Goal: Task Accomplishment & Management: Use online tool/utility

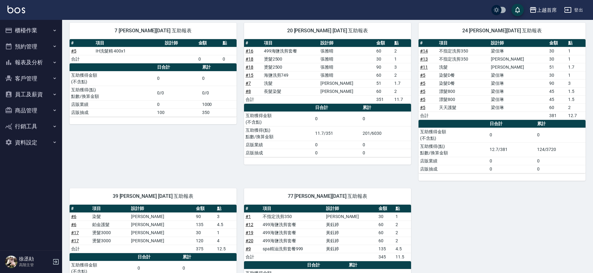
scroll to position [68, 0]
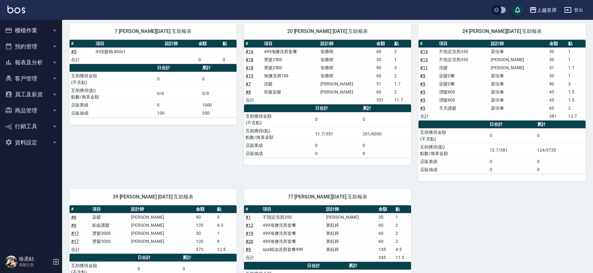
drag, startPoint x: 297, startPoint y: 122, endPoint x: 256, endPoint y: 98, distance: 47.1
click at [304, 122] on td "互助獲得金額 (不含點)" at bounding box center [279, 119] width 70 height 15
click at [246, 93] on link "# 8" at bounding box center [248, 91] width 5 height 5
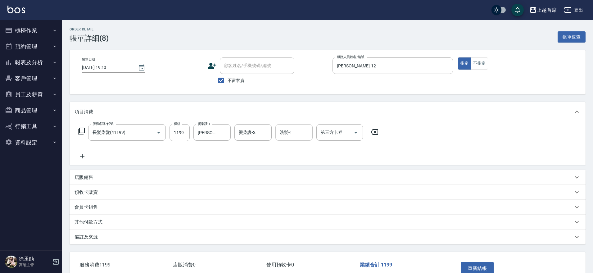
click at [307, 129] on input "洗髮-1" at bounding box center [294, 132] width 32 height 11
type input "鄭詩縈-20"
click at [463, 267] on button "重新結帳" at bounding box center [477, 268] width 33 height 13
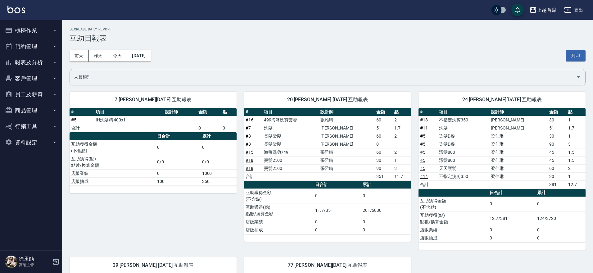
click at [248, 137] on link "# 8" at bounding box center [248, 135] width 5 height 5
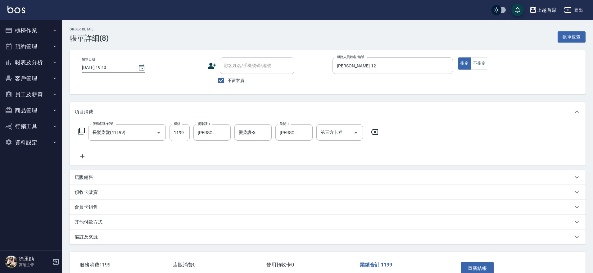
click at [84, 154] on icon at bounding box center [83, 155] width 16 height 7
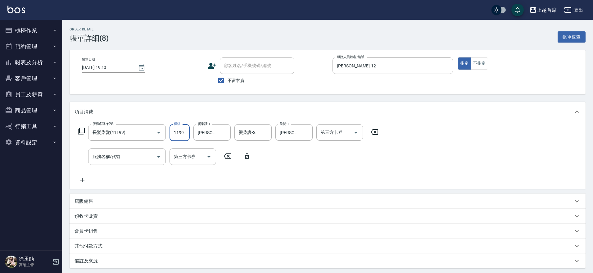
click at [185, 133] on input "1199" at bounding box center [180, 132] width 20 height 17
type input "800"
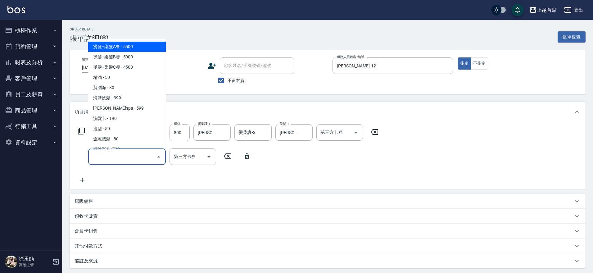
click at [144, 161] on input "服務名稱/代號" at bounding box center [122, 156] width 63 height 11
type input "0"
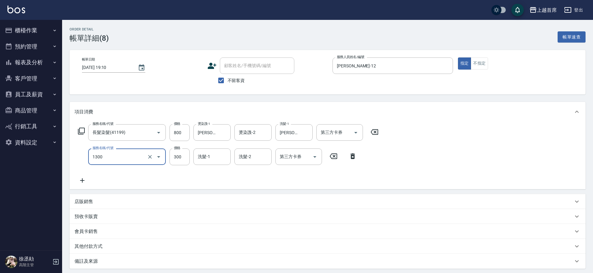
type input "洗髮(1300)"
type input "鄭詩縈-20"
click at [305, 131] on icon "Clear" at bounding box center [306, 133] width 4 height 4
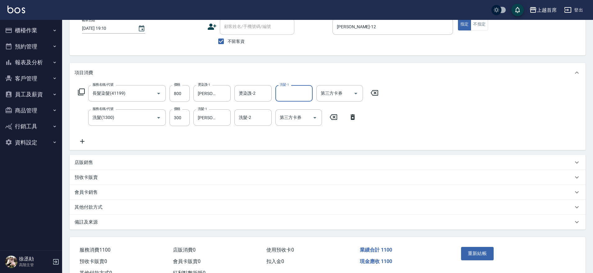
scroll to position [63, 0]
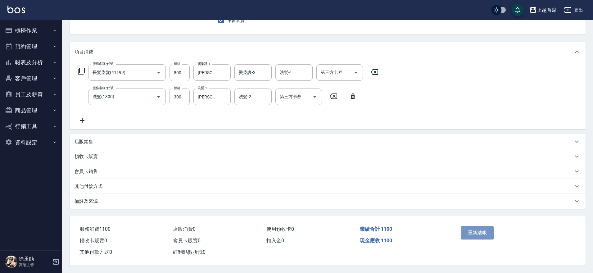
click at [486, 230] on button "重新結帳" at bounding box center [477, 232] width 33 height 13
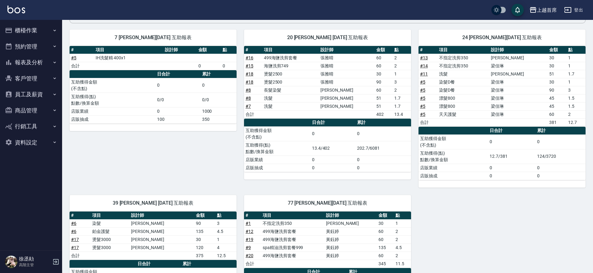
scroll to position [125, 0]
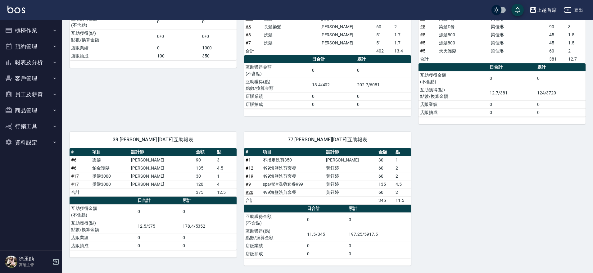
click at [38, 23] on button "櫃檯作業" at bounding box center [30, 30] width 57 height 16
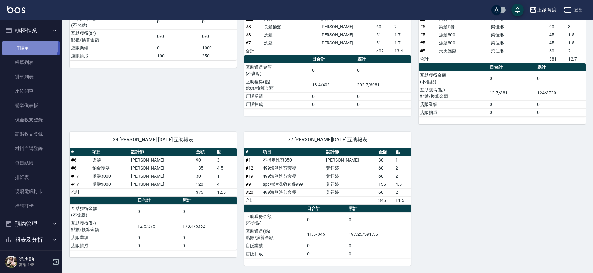
click at [26, 45] on link "打帳單" at bounding box center [30, 48] width 57 height 14
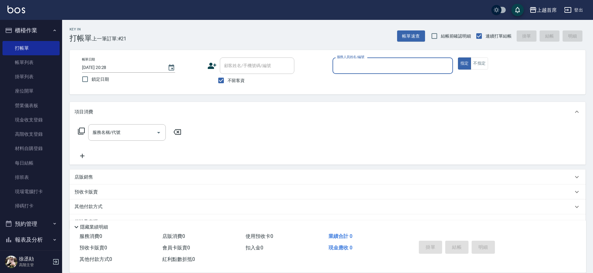
click at [370, 66] on input "服務人員姓名/編號" at bounding box center [392, 65] width 115 height 11
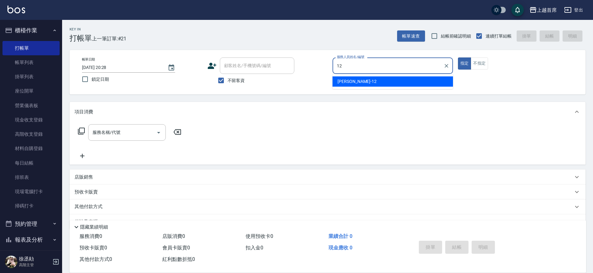
type input "[PERSON_NAME]-12"
type button "true"
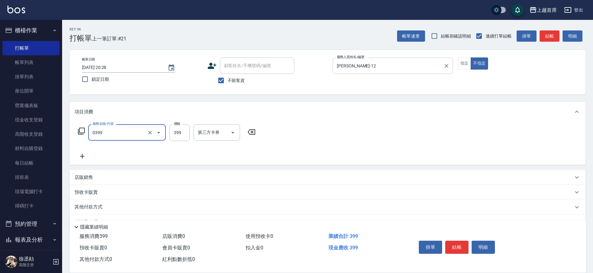
type input "海鹽洗髮(0399)"
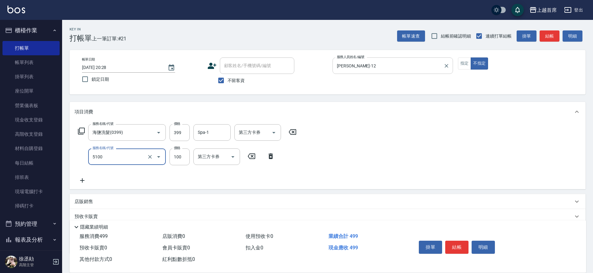
type input "精油(長)(5100)"
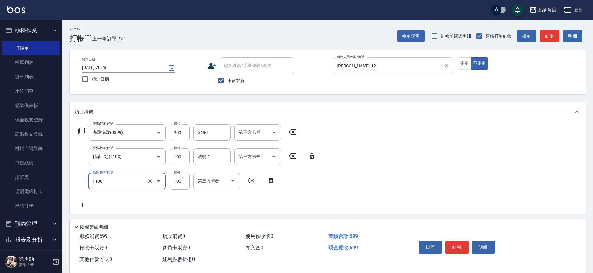
type input "造型(1100)"
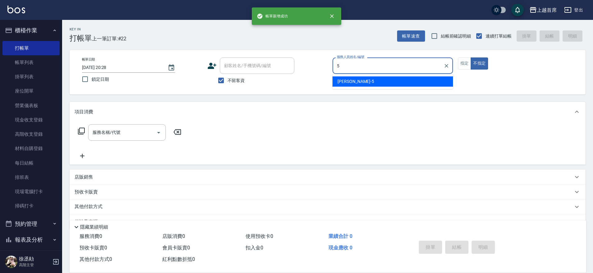
type input "[PERSON_NAME]-5"
type button "false"
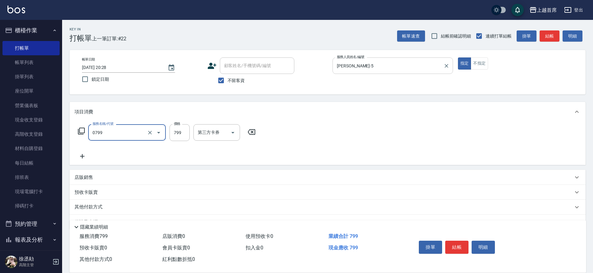
type input "精油799(0799)"
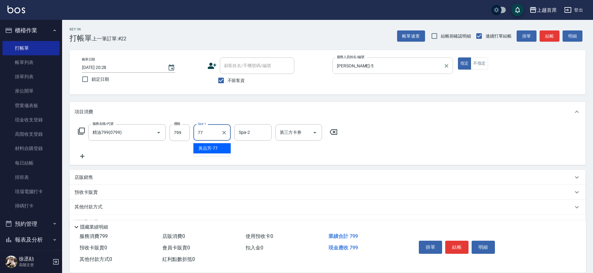
type input "[PERSON_NAME]-77"
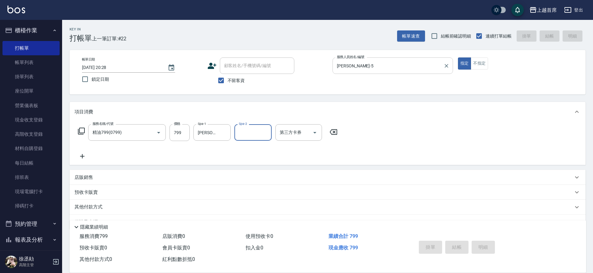
type input "[DATE] 20:29"
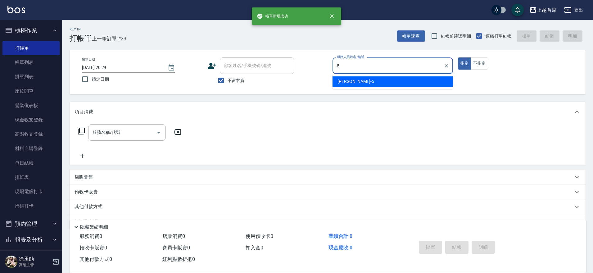
type input "[PERSON_NAME]-5"
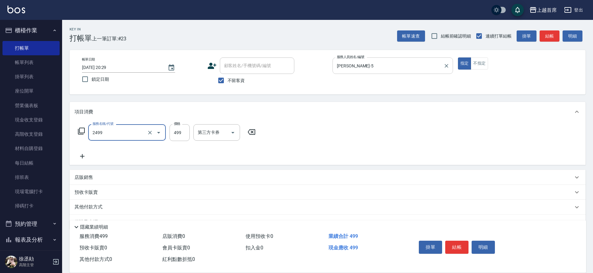
type input "499海鹽洗剪套餐(2499)"
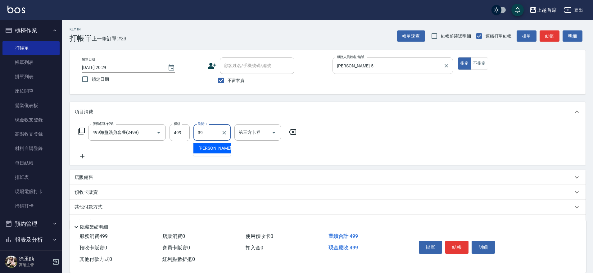
type input "[PERSON_NAME]-39"
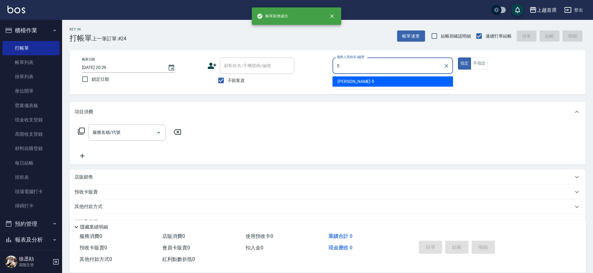
type input "[PERSON_NAME]-5"
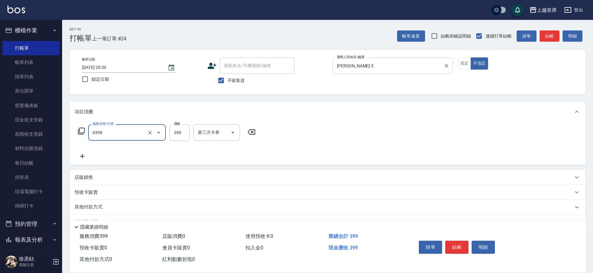
type input "海鹽洗髮(0399)"
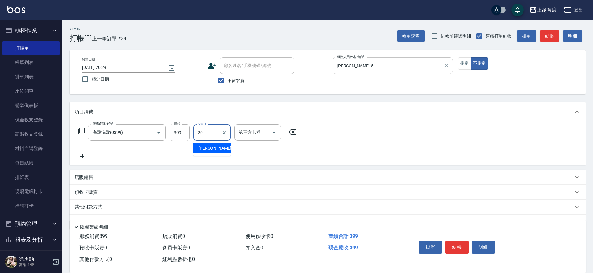
type input "[PERSON_NAME]-20"
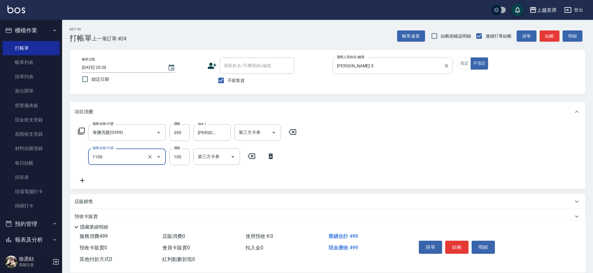
type input "造型(1100)"
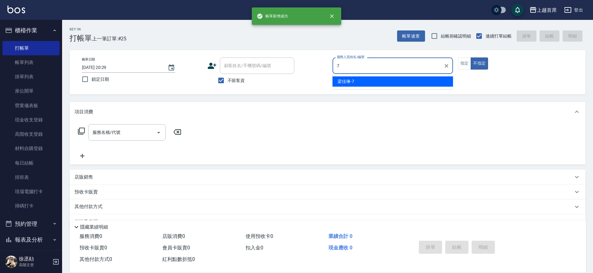
type input "[PERSON_NAME]-7"
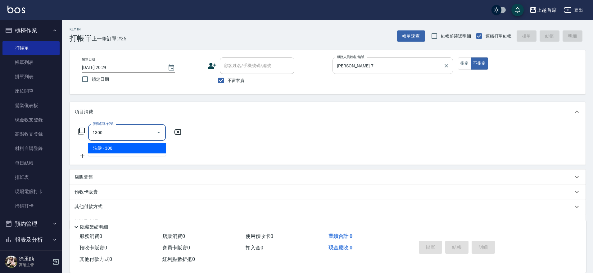
type input "洗髮(1300)"
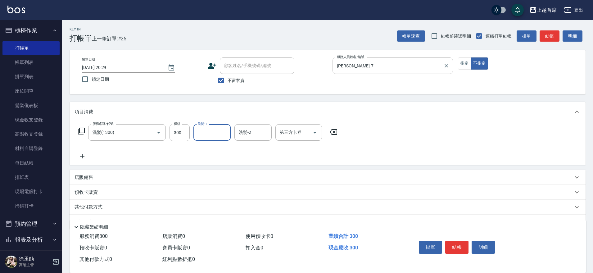
type input "4"
type input "[PERSON_NAME]-24"
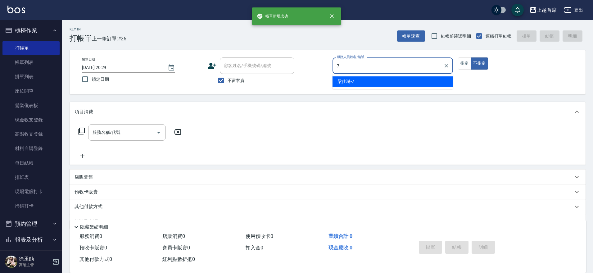
type input "[PERSON_NAME]-7"
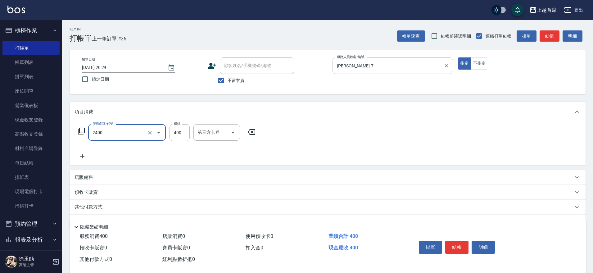
type input "指定一般洗剪400(2400)"
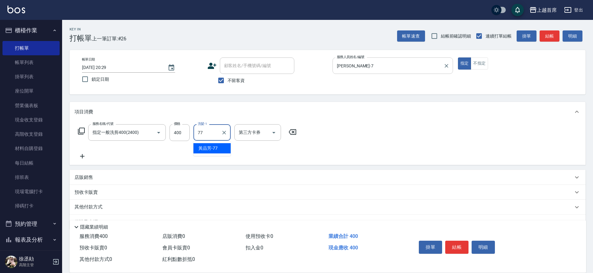
type input "[PERSON_NAME]-77"
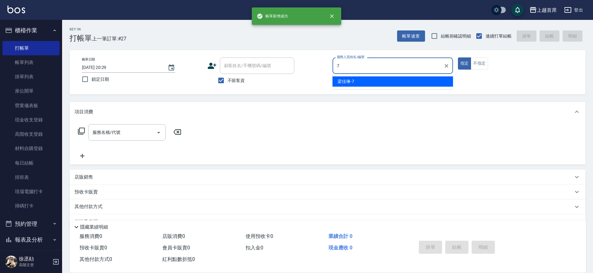
type input "[PERSON_NAME]-7"
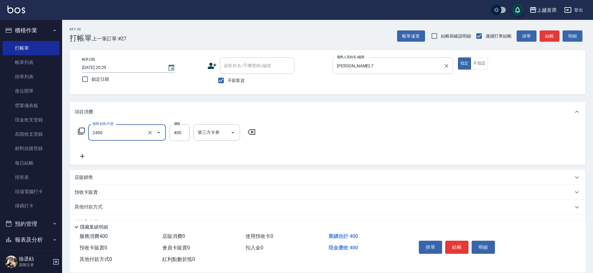
type input "指定一般洗剪400(2400)"
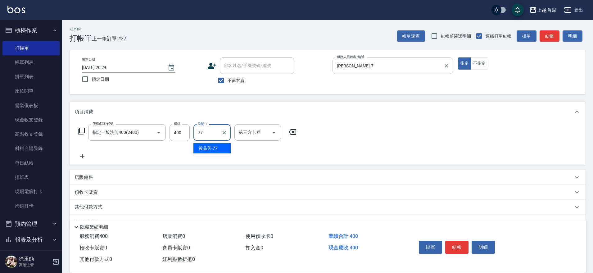
type input "[PERSON_NAME]-77"
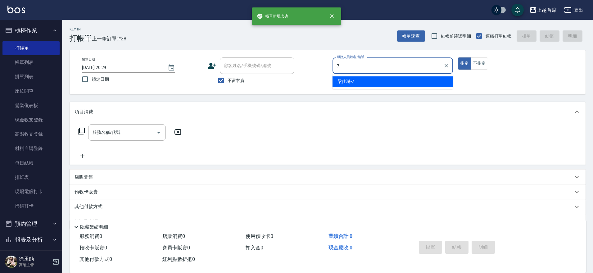
type input "[PERSON_NAME]-7"
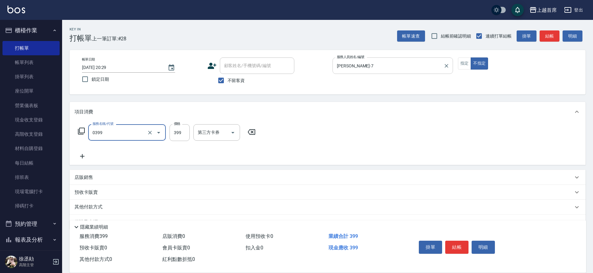
type input "海鹽洗髮(0399)"
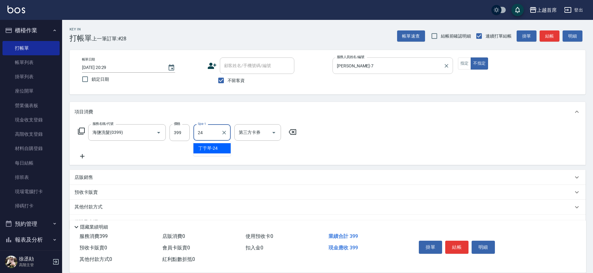
type input "[PERSON_NAME]-24"
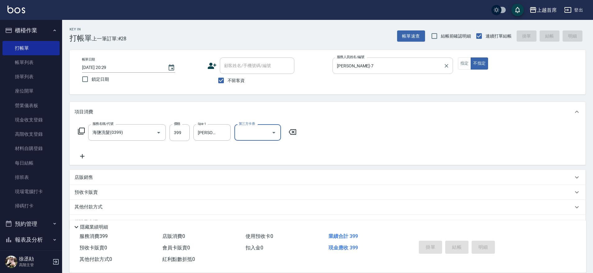
type input "[DATE] 20:30"
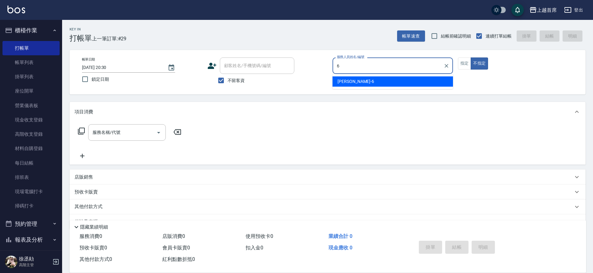
type input "Aki-6"
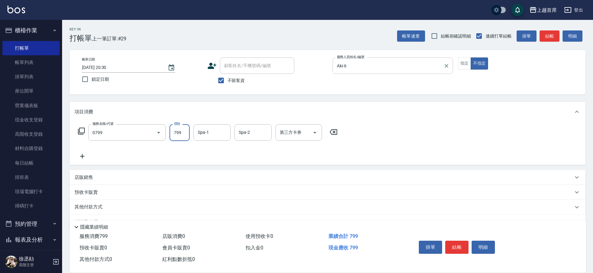
type input "精油799(0799)"
type input "[PERSON_NAME]-20"
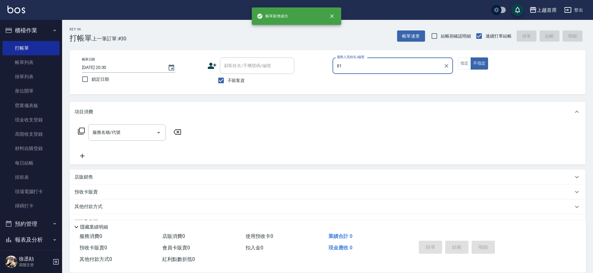
type input "8"
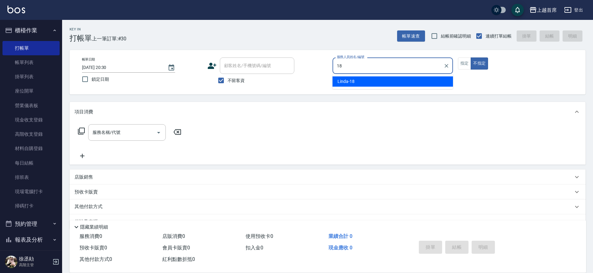
type input "Linda-18"
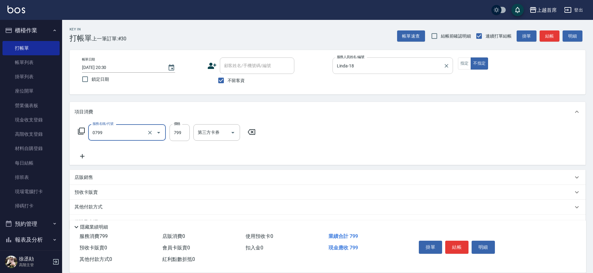
type input "精油799(0799)"
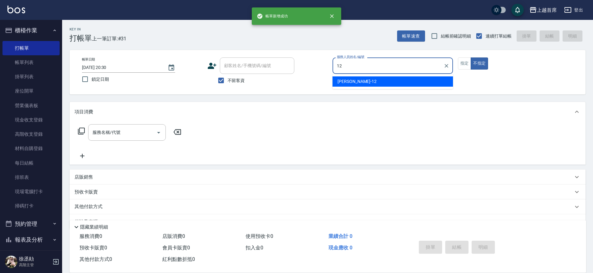
type input "[PERSON_NAME]-12"
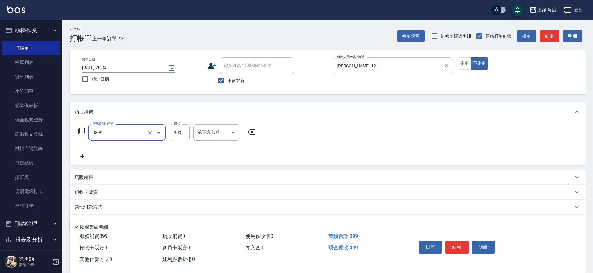
type input "海鹽洗髮(0399)"
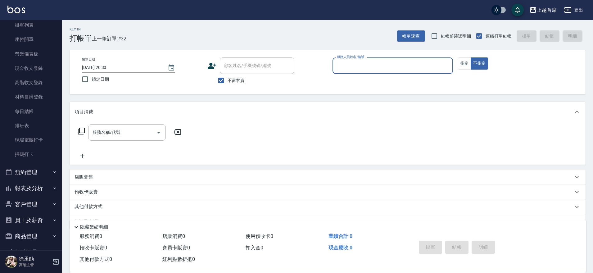
scroll to position [84, 0]
click at [39, 155] on button "報表及分析" at bounding box center [30, 156] width 57 height 16
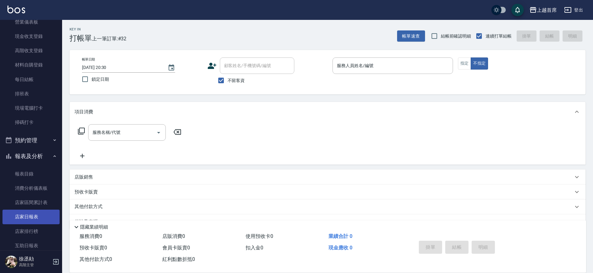
click at [45, 213] on link "店家日報表" at bounding box center [30, 217] width 57 height 14
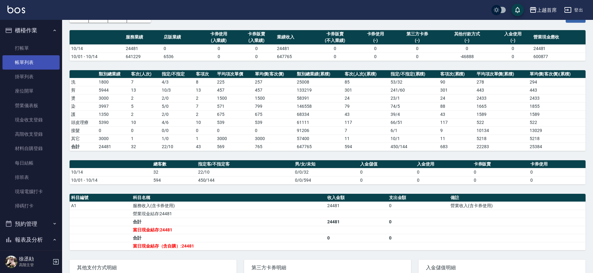
click at [27, 62] on link "帳單列表" at bounding box center [30, 62] width 57 height 14
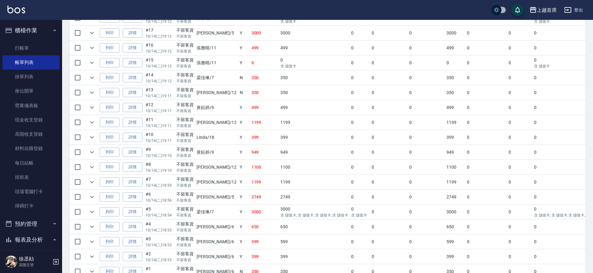
scroll to position [421, 0]
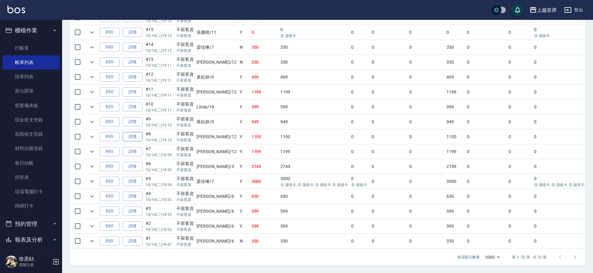
click at [140, 133] on link "詳情" at bounding box center [133, 137] width 20 height 10
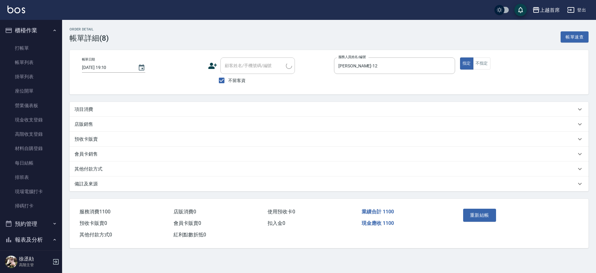
type input "[DATE] 19:10"
checkbox input "true"
type input "[PERSON_NAME]-12"
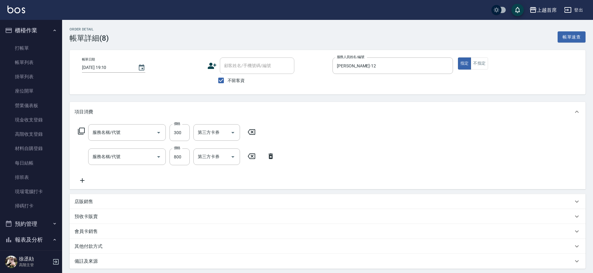
type input "洗髮(1300)"
type input "長髮染髮(41199)"
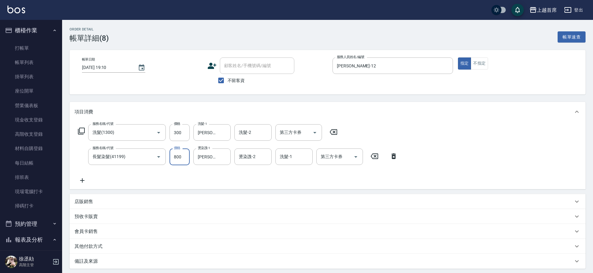
click at [183, 159] on input "800" at bounding box center [180, 156] width 20 height 17
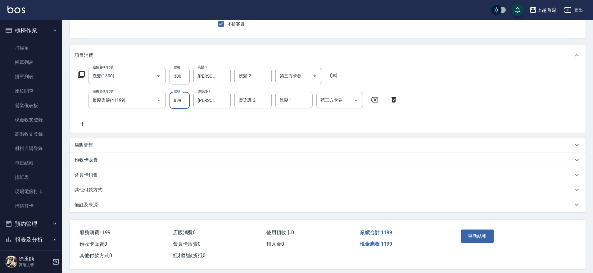
scroll to position [63, 0]
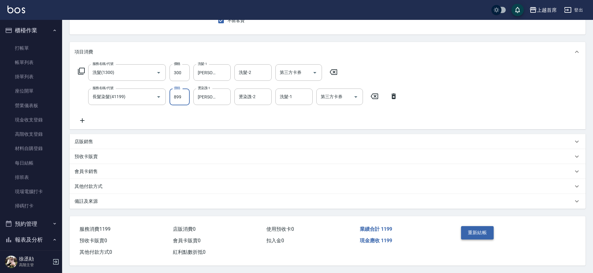
type input "899"
click at [469, 228] on button "重新結帳" at bounding box center [477, 232] width 33 height 13
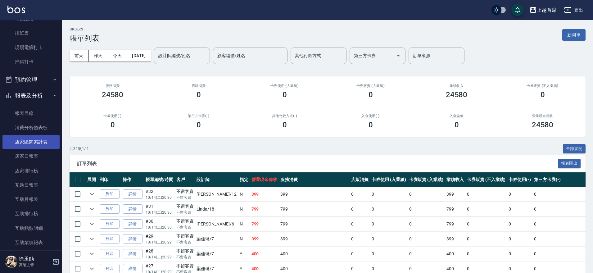
scroll to position [154, 0]
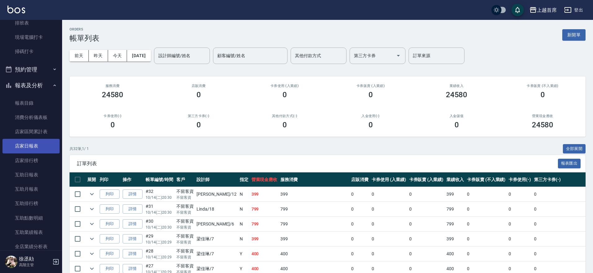
click at [29, 147] on link "店家日報表" at bounding box center [30, 146] width 57 height 14
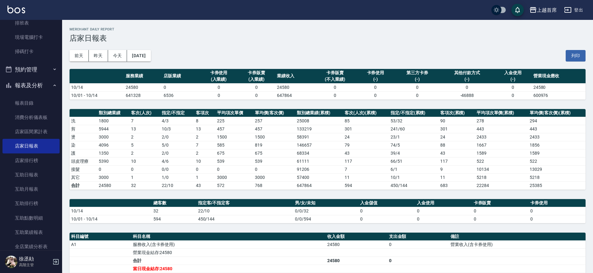
scroll to position [36, 0]
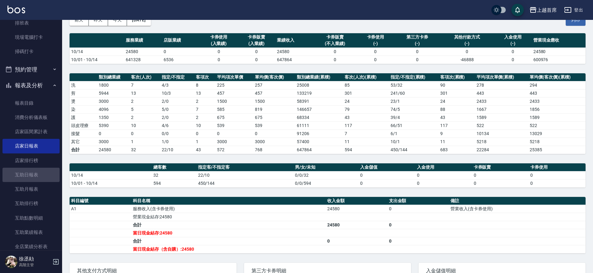
drag, startPoint x: 50, startPoint y: 175, endPoint x: 59, endPoint y: 177, distance: 9.0
click at [50, 175] on link "互助日報表" at bounding box center [30, 175] width 57 height 14
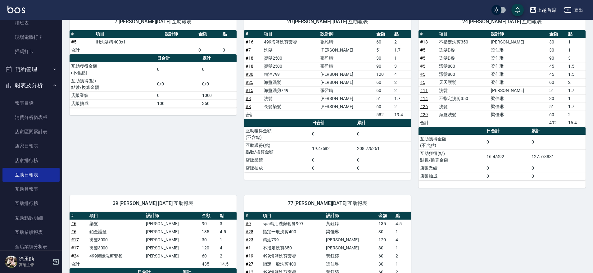
scroll to position [72, 0]
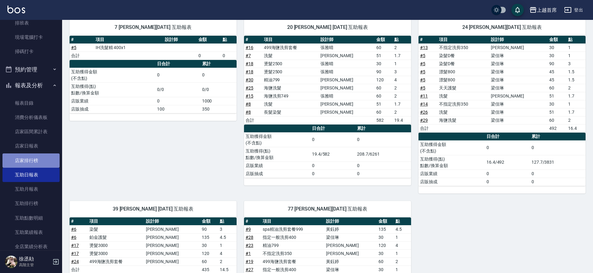
click at [48, 162] on link "店家排行榜" at bounding box center [30, 160] width 57 height 14
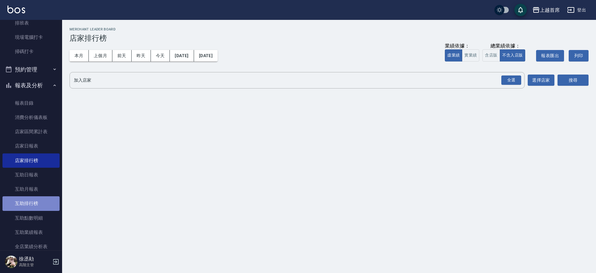
click at [34, 202] on link "互助排行榜" at bounding box center [30, 203] width 57 height 14
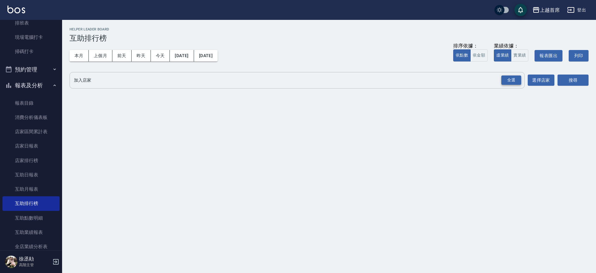
click at [513, 77] on div "全選" at bounding box center [511, 80] width 20 height 10
click at [573, 78] on button "搜尋" at bounding box center [573, 80] width 31 height 11
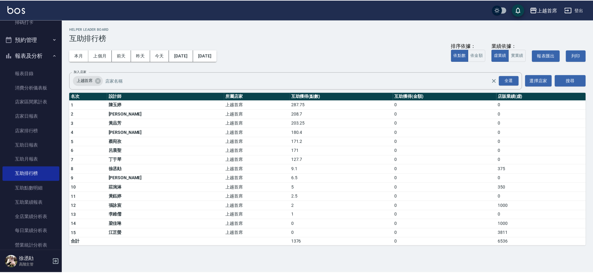
scroll to position [214, 0]
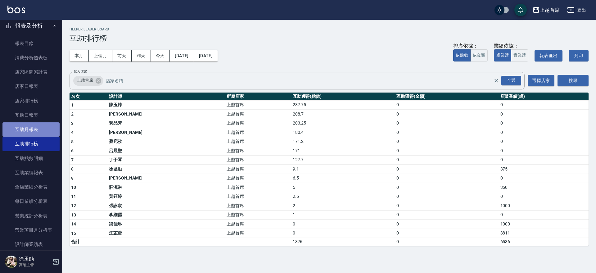
click at [48, 133] on link "互助月報表" at bounding box center [30, 129] width 57 height 14
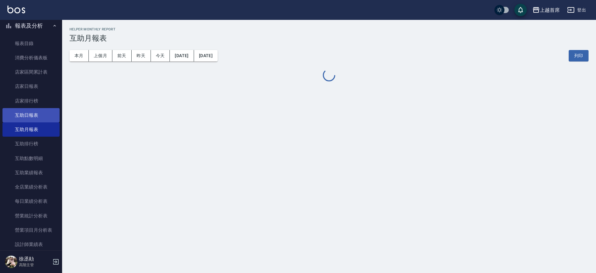
click at [41, 118] on link "互助日報表" at bounding box center [30, 115] width 57 height 14
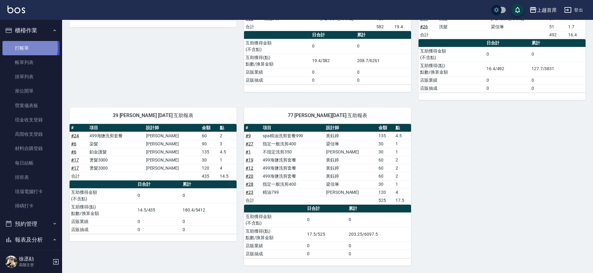
click at [21, 47] on link "打帳單" at bounding box center [30, 48] width 57 height 14
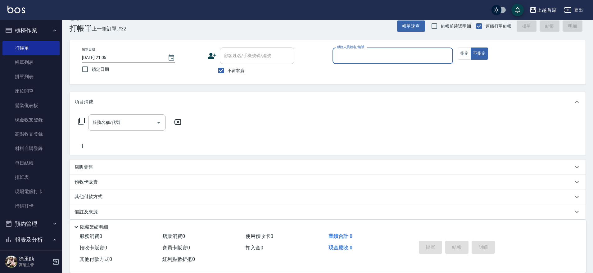
scroll to position [16, 0]
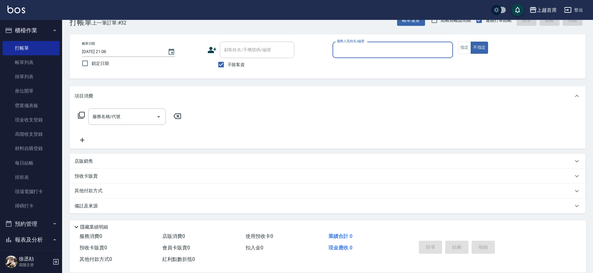
click at [44, 237] on button "報表及分析" at bounding box center [30, 240] width 57 height 16
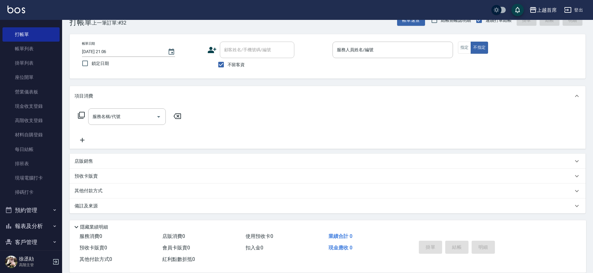
scroll to position [0, 0]
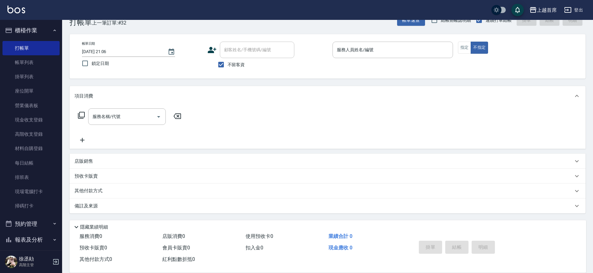
drag, startPoint x: 33, startPoint y: 238, endPoint x: 33, endPoint y: 234, distance: 4.4
click at [34, 239] on button "報表及分析" at bounding box center [30, 240] width 57 height 16
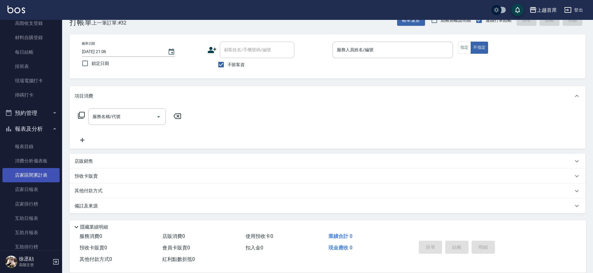
scroll to position [116, 0]
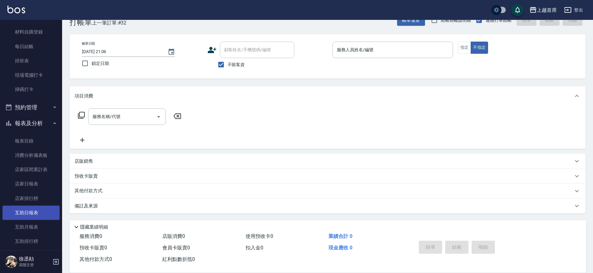
click at [24, 211] on link "互助日報表" at bounding box center [30, 213] width 57 height 14
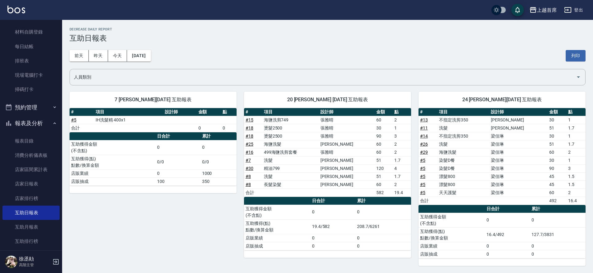
click at [346, 138] on td "張雅晴" at bounding box center [347, 136] width 56 height 8
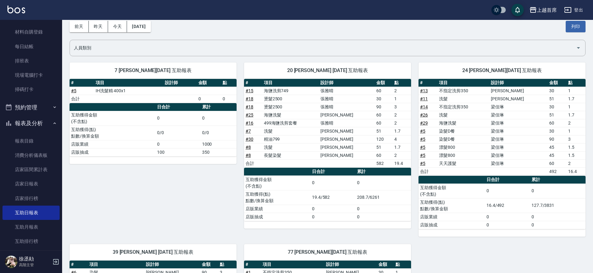
scroll to position [11, 0]
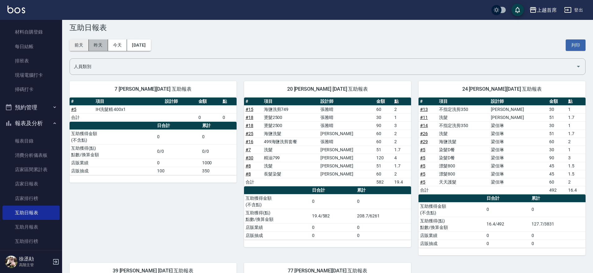
drag, startPoint x: 98, startPoint y: 45, endPoint x: 86, endPoint y: 47, distance: 12.3
click at [86, 47] on div "[DATE] [DATE] [DATE] [DATE]" at bounding box center [110, 44] width 81 height 11
drag, startPoint x: 87, startPoint y: 47, endPoint x: 82, endPoint y: 50, distance: 5.6
click at [82, 50] on button "前天" at bounding box center [79, 44] width 19 height 11
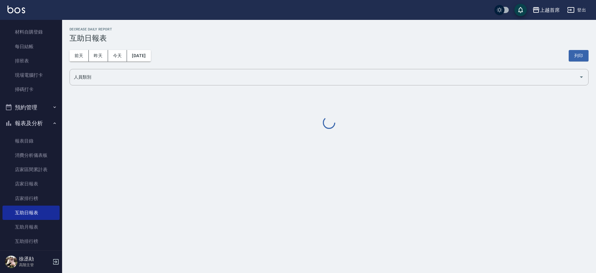
click at [87, 48] on div "[DATE] [DATE] [DATE] [DATE] 列印" at bounding box center [329, 56] width 519 height 26
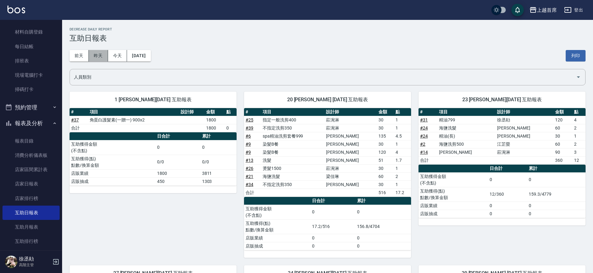
click at [94, 54] on button "昨天" at bounding box center [98, 55] width 19 height 11
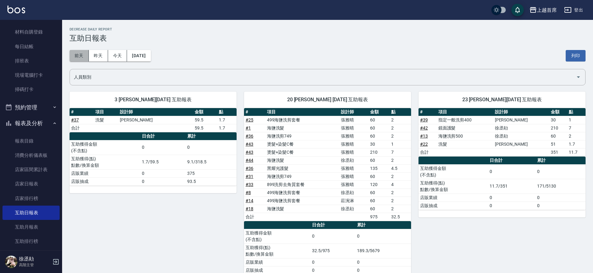
click at [86, 55] on button "前天" at bounding box center [79, 55] width 19 height 11
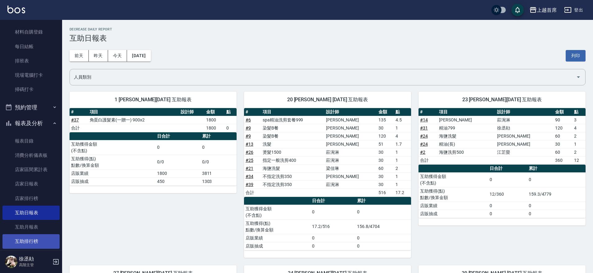
click at [30, 246] on link "互助排行榜" at bounding box center [30, 241] width 57 height 14
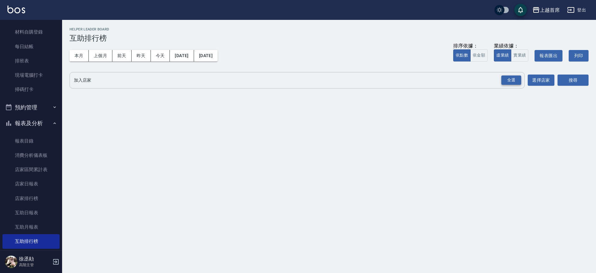
drag, startPoint x: 505, startPoint y: 81, endPoint x: 531, endPoint y: 80, distance: 26.1
click at [507, 81] on div "全選" at bounding box center [511, 80] width 20 height 10
drag, startPoint x: 570, startPoint y: 80, endPoint x: 566, endPoint y: 83, distance: 5.3
click at [566, 83] on button "搜尋" at bounding box center [573, 80] width 31 height 11
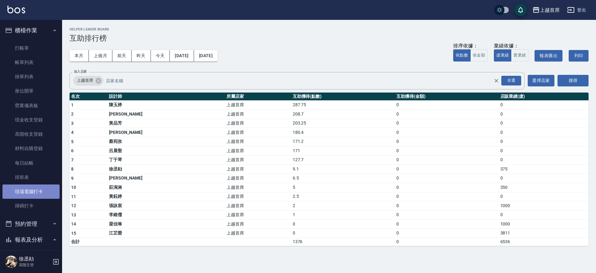
click at [41, 193] on link "現場電腦打卡" at bounding box center [30, 191] width 57 height 14
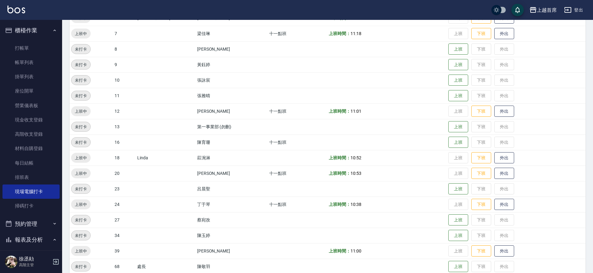
scroll to position [192, 0]
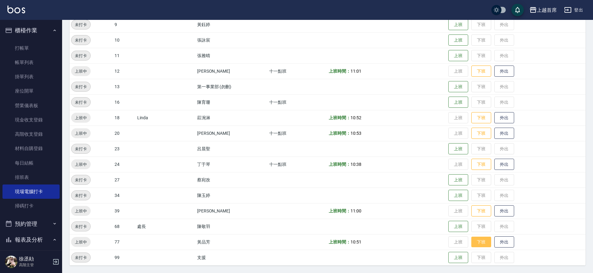
click at [482, 240] on button "下班" at bounding box center [481, 242] width 20 height 11
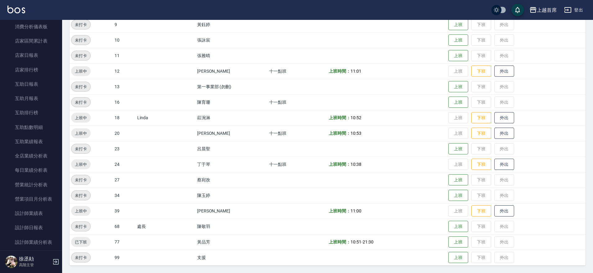
scroll to position [243, 0]
click at [44, 87] on link "互助日報表" at bounding box center [30, 86] width 57 height 14
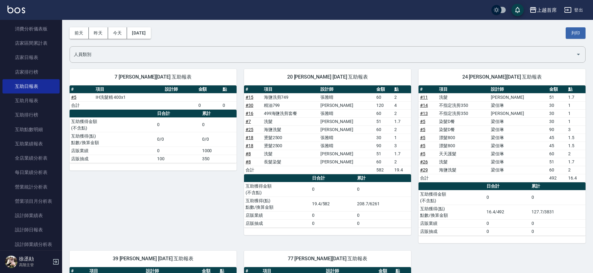
scroll to position [19, 0]
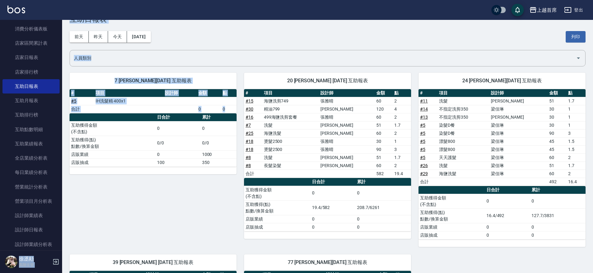
drag, startPoint x: 63, startPoint y: 116, endPoint x: 64, endPoint y: 85, distance: 31.4
click at [63, 82] on div "7 [PERSON_NAME][DATE] 互助報表 # 項目 設計師 金額 點 # 5 IH洗髮精 400x1 合計 0 0 日合計 累計 互助獲得金額 (…" at bounding box center [149, 156] width 174 height 182
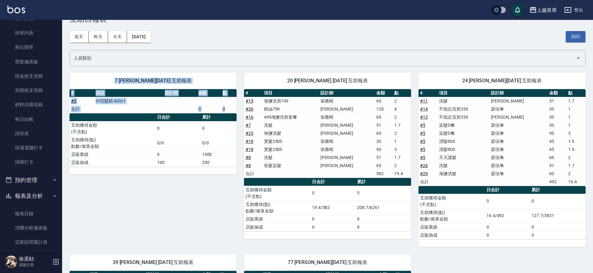
scroll to position [0, 0]
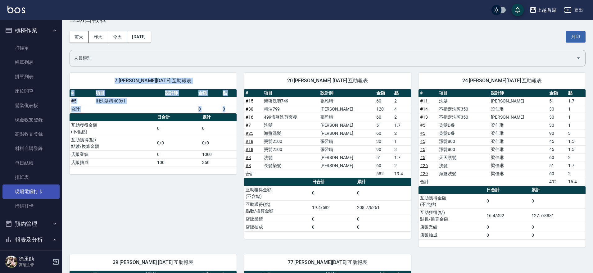
click at [29, 196] on link "現場電腦打卡" at bounding box center [30, 191] width 57 height 14
